Goal: Information Seeking & Learning: Find specific fact

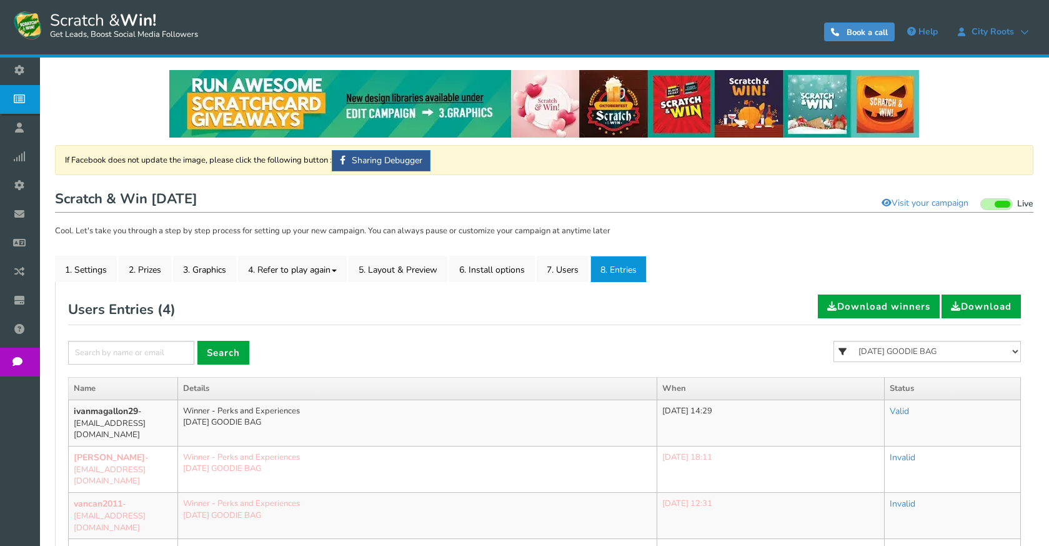
click at [488, 341] on form "× Search All FREE 500 POINTS [DATE] GOODIE BAG FREE 28 GRAMS OF SMALLS FLOWER F…" at bounding box center [544, 359] width 953 height 36
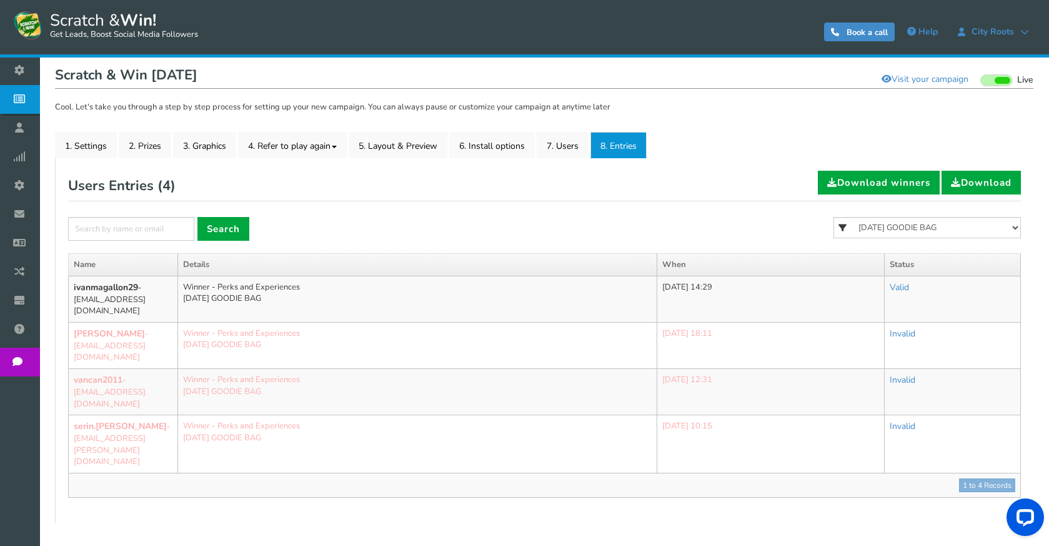
scroll to position [124, 0]
click at [100, 311] on td "ivanmagallon29 - [EMAIL_ADDRESS][DOMAIN_NAME]" at bounding box center [123, 299] width 109 height 46
drag, startPoint x: 101, startPoint y: 304, endPoint x: 71, endPoint y: 302, distance: 30.1
click at [71, 302] on td "ivanmagallon29 - [EMAIL_ADDRESS][DOMAIN_NAME]" at bounding box center [123, 299] width 109 height 46
click at [83, 308] on td "ivanmagallon29 - [EMAIL_ADDRESS][DOMAIN_NAME]" at bounding box center [123, 299] width 109 height 46
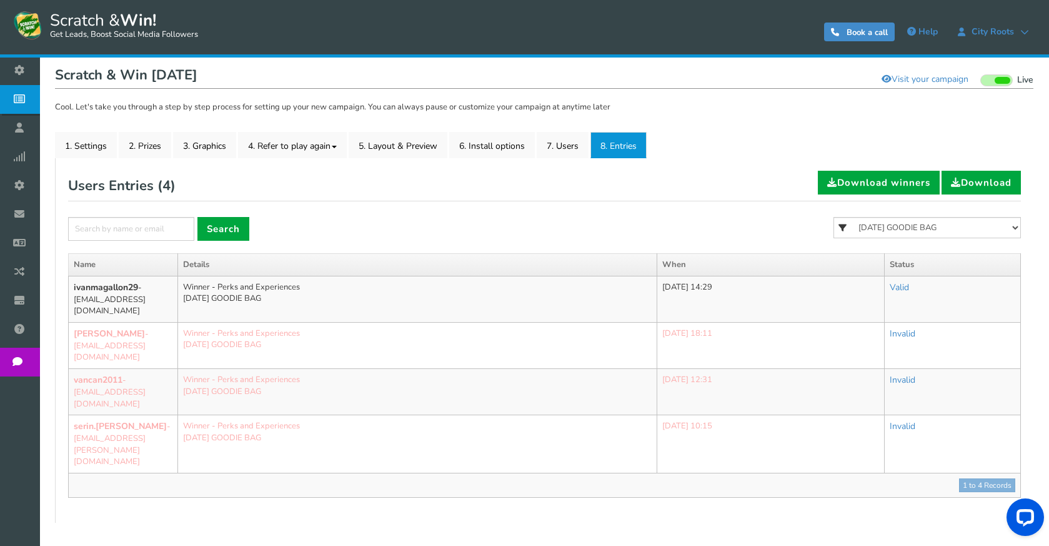
click at [89, 311] on td "ivanmagallon29 - [EMAIL_ADDRESS][DOMAIN_NAME]" at bounding box center [123, 299] width 109 height 46
drag, startPoint x: 83, startPoint y: 311, endPoint x: 68, endPoint y: 300, distance: 17.9
click at [69, 300] on td "ivanmagallon29 - [EMAIL_ADDRESS][DOMAIN_NAME]" at bounding box center [123, 299] width 109 height 46
copy td "[EMAIL_ADDRESS][DOMAIN_NAME]"
click at [372, 237] on form "× Search All FREE 500 POINTS [DATE] GOODIE BAG FREE 28 GRAMS OF SMALLS FLOWER F…" at bounding box center [544, 235] width 953 height 36
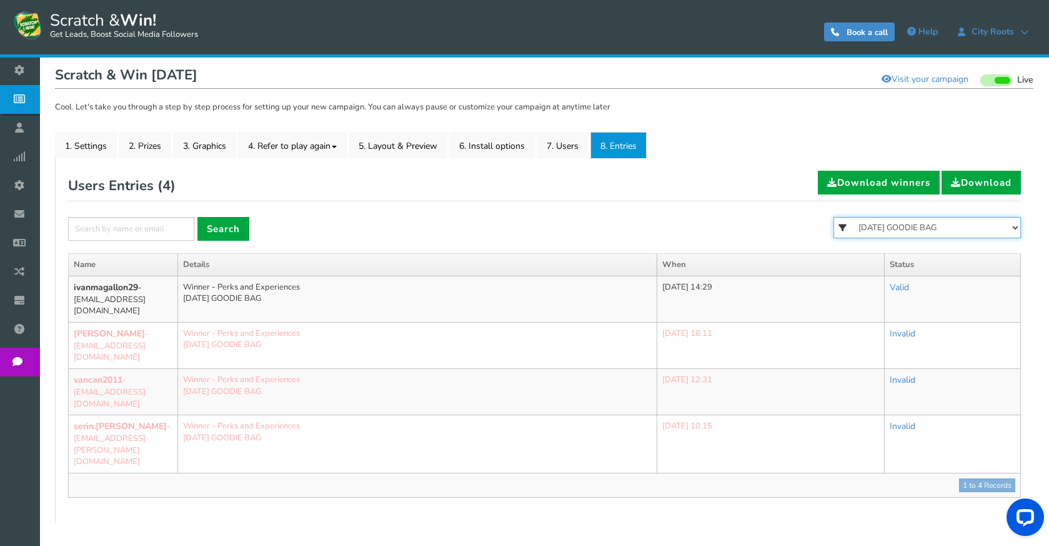
click at [854, 227] on select "All FREE 500 POINTS [DATE] GOODIE BAG FREE 28 GRAMS OF SMALLS FLOWER FREE 7 GRA…" at bounding box center [928, 227] width 188 height 21
select select "86484"
click at [834, 217] on select "All FREE 500 POINTS [DATE] GOODIE BAG FREE 28 GRAMS OF SMALLS FLOWER FREE 7 GRA…" at bounding box center [928, 227] width 188 height 21
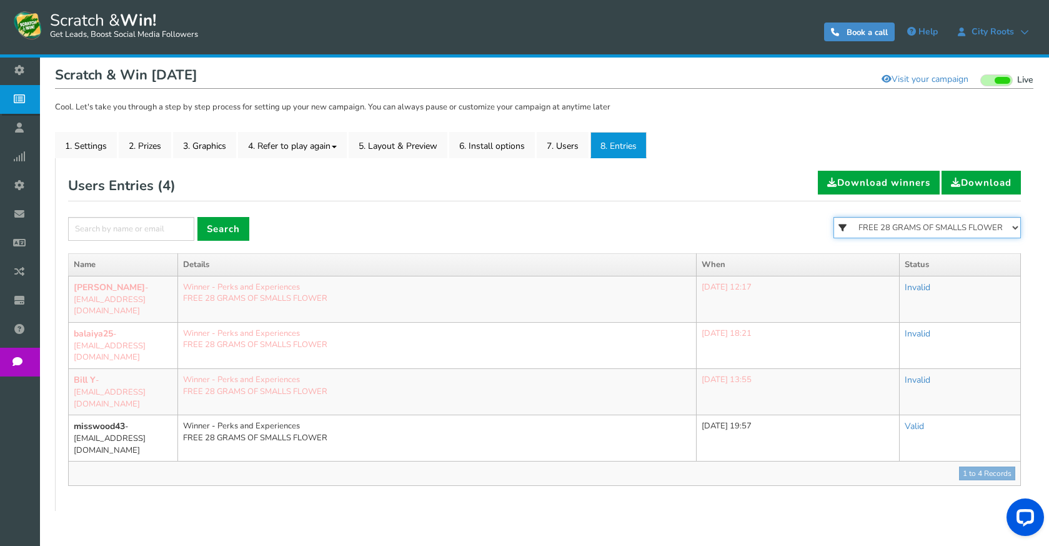
click at [899, 238] on select "All FREE 500 POINTS [DATE] GOODIE BAG FREE 28 GRAMS OF SMALLS FLOWER FREE 7 GRA…" at bounding box center [928, 227] width 188 height 21
select select "86483"
click at [834, 217] on select "All FREE 500 POINTS [DATE] GOODIE BAG FREE 28 GRAMS OF SMALLS FLOWER FREE 7 GRA…" at bounding box center [928, 227] width 188 height 21
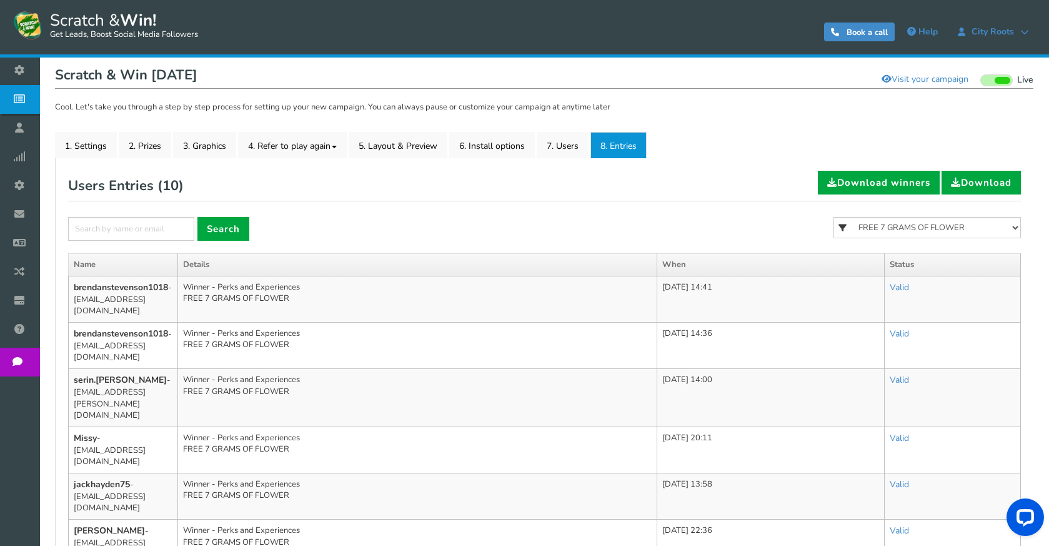
click at [912, 239] on div "All FREE 500 POINTS [DATE] GOODIE BAG FREE 28 GRAMS OF SMALLS FLOWER FREE 7 GRA…" at bounding box center [928, 235] width 188 height 36
click at [191, 223] on input "text" at bounding box center [131, 229] width 126 height 24
paste input "[EMAIL_ADDRESS][DOMAIN_NAME]"
type input "[EMAIL_ADDRESS][DOMAIN_NAME]"
click at [227, 232] on link "Search" at bounding box center [224, 229] width 52 height 24
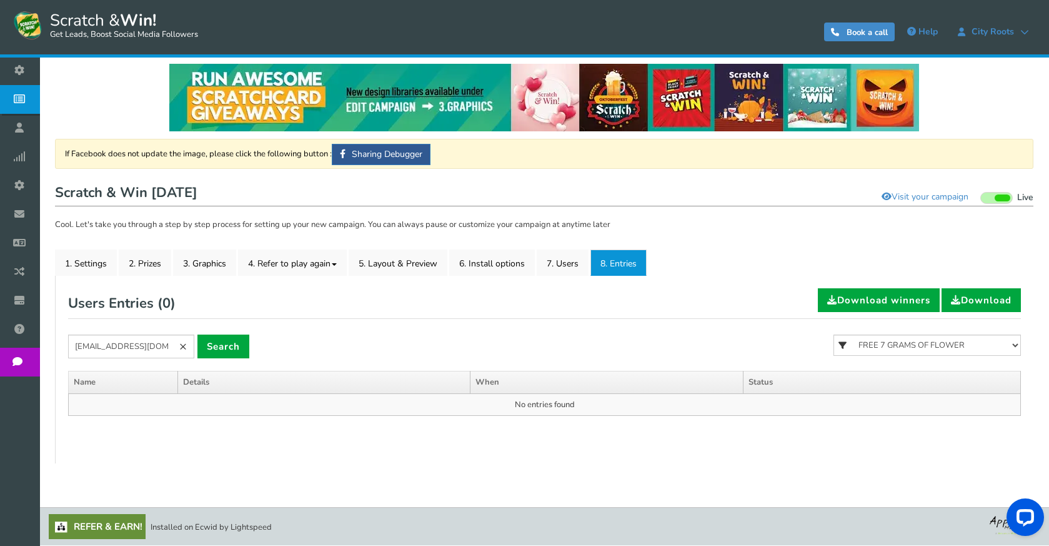
scroll to position [6, 0]
drag, startPoint x: 883, startPoint y: 346, endPoint x: 873, endPoint y: 346, distance: 10.6
click at [883, 346] on select "All FREE 500 POINTS [DATE] GOODIE BAG FREE 28 GRAMS OF SMALLS FLOWER FREE 7 GRA…" at bounding box center [928, 344] width 188 height 21
select select
click at [834, 334] on select "All FREE 500 POINTS [DATE] GOODIE BAG FREE 28 GRAMS OF SMALLS FLOWER FREE 7 GRA…" at bounding box center [928, 344] width 188 height 21
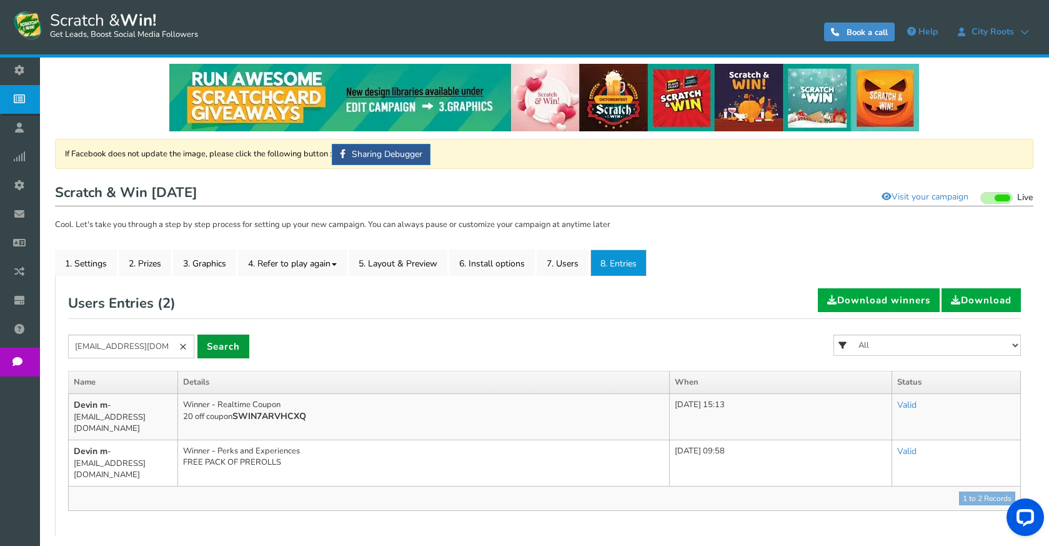
click at [234, 345] on link "Search" at bounding box center [224, 346] width 52 height 24
click at [504, 326] on div "Users Entries ( 2 ) Download winners Download [EMAIL_ADDRESS][DOMAIN_NAME] × Se…" at bounding box center [544, 399] width 953 height 223
